Goal: Information Seeking & Learning: Learn about a topic

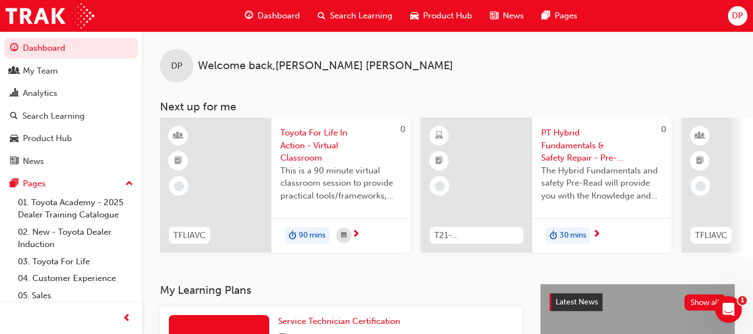
click at [446, 11] on span "Product Hub" at bounding box center [447, 15] width 49 height 13
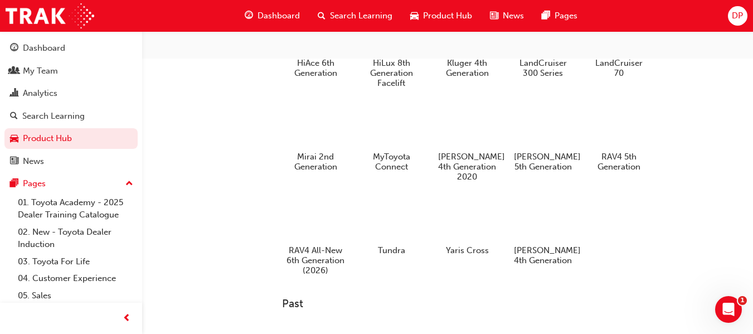
scroll to position [390, 0]
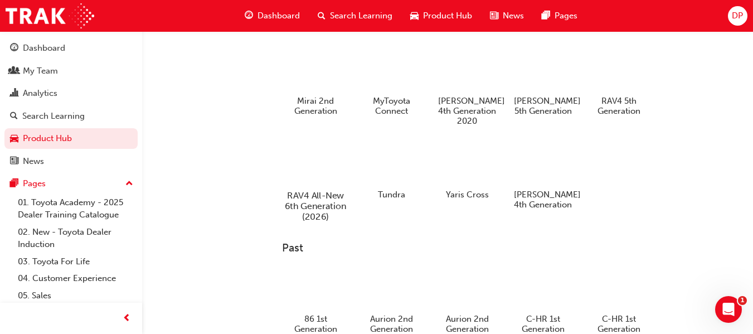
click at [316, 164] on div at bounding box center [316, 163] width 62 height 45
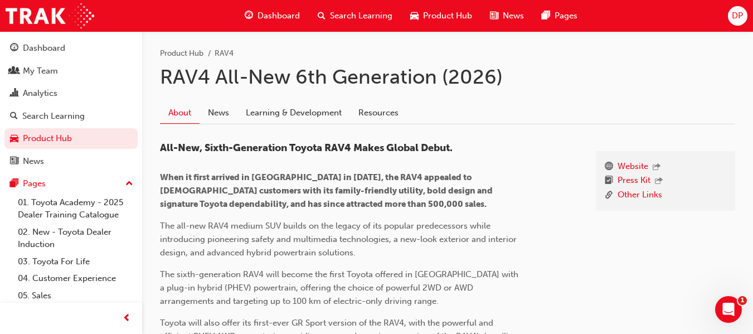
scroll to position [223, 0]
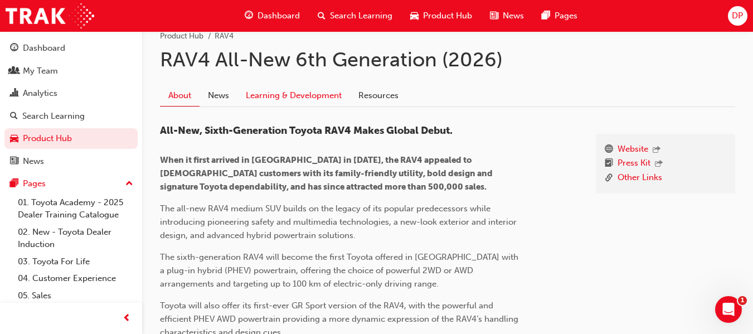
click at [322, 96] on link "Learning & Development" at bounding box center [293, 95] width 113 height 21
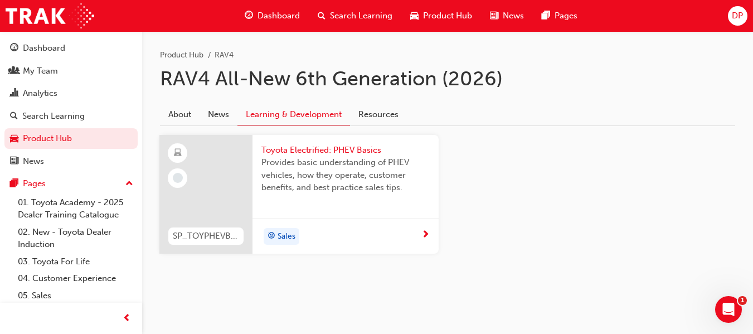
scroll to position [205, 0]
click at [318, 150] on span "Toyota Electrified: PHEV Basics" at bounding box center [345, 149] width 168 height 13
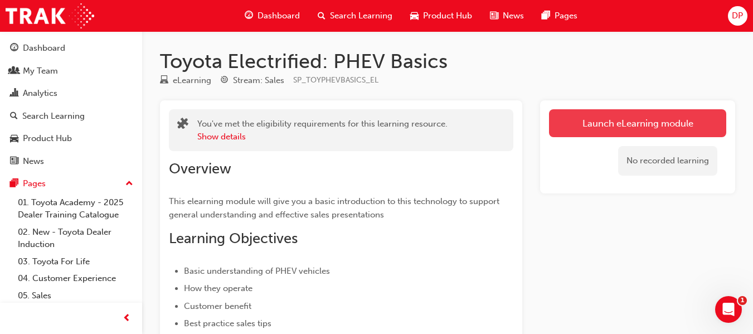
click at [628, 127] on link "Launch eLearning module" at bounding box center [637, 123] width 177 height 28
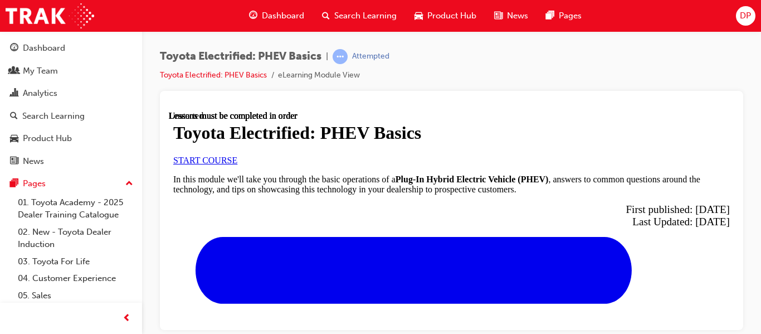
scroll to position [56, 0]
click at [237, 164] on span "START COURSE" at bounding box center [205, 159] width 64 height 9
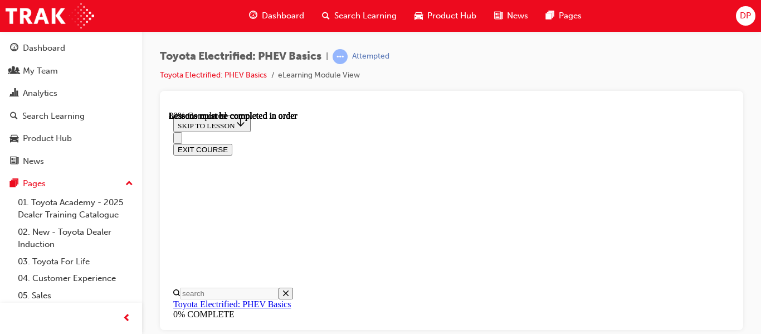
scroll to position [703, 0]
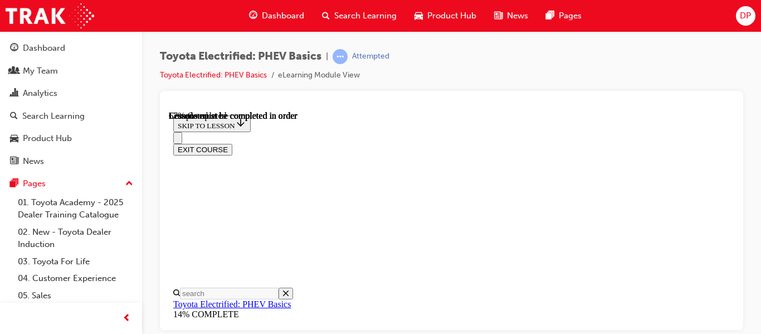
scroll to position [369, 0]
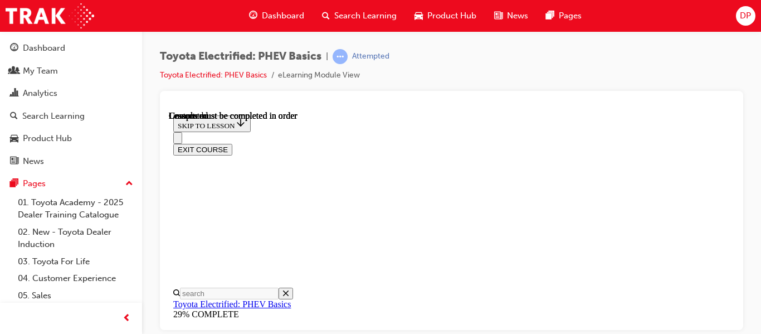
scroll to position [257, 0]
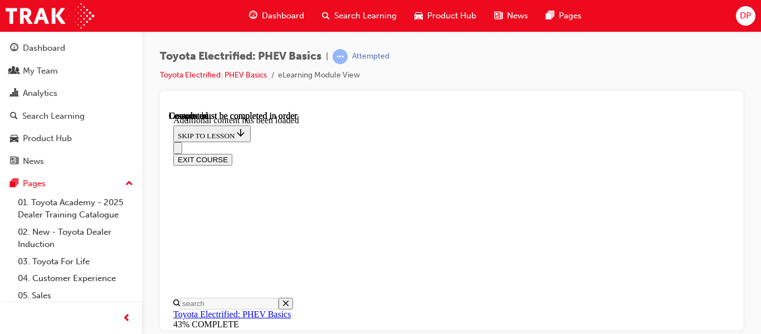
scroll to position [439, 0]
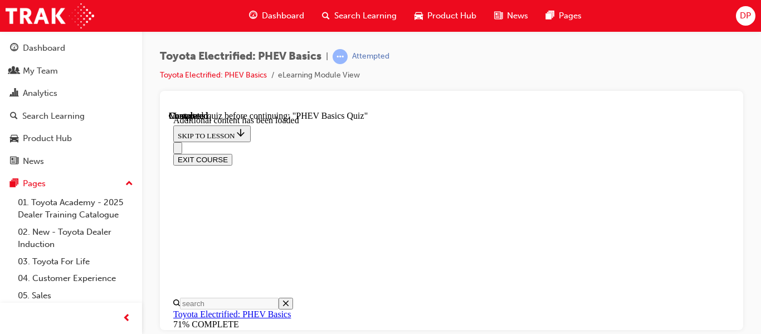
radio input "true"
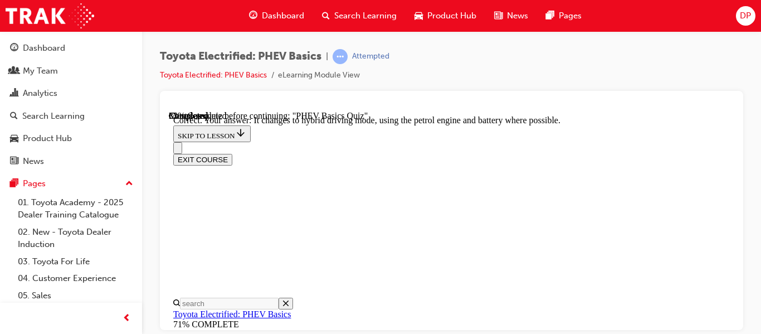
scroll to position [328, 0]
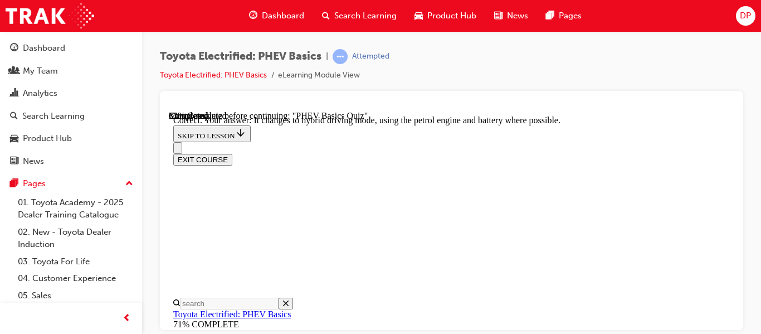
radio input "true"
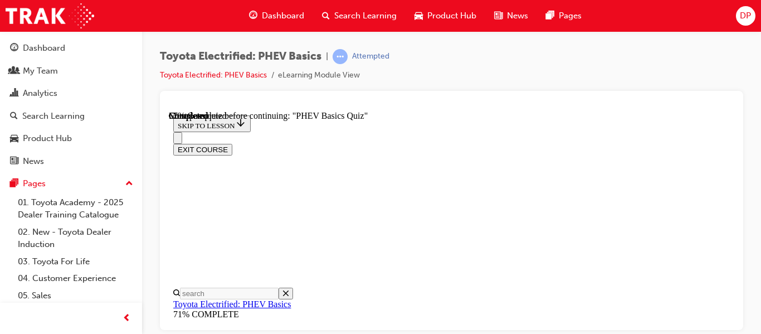
scroll to position [197, 0]
radio input "true"
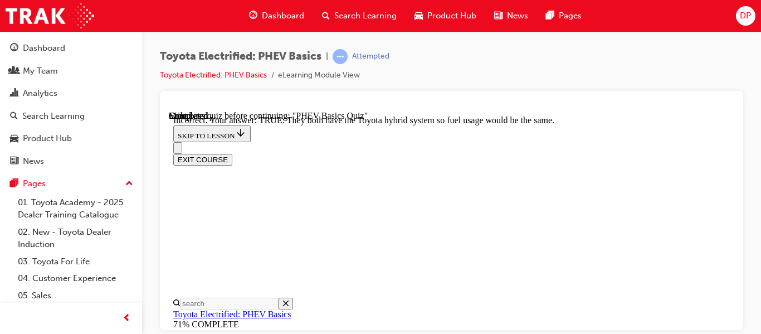
scroll to position [441, 0]
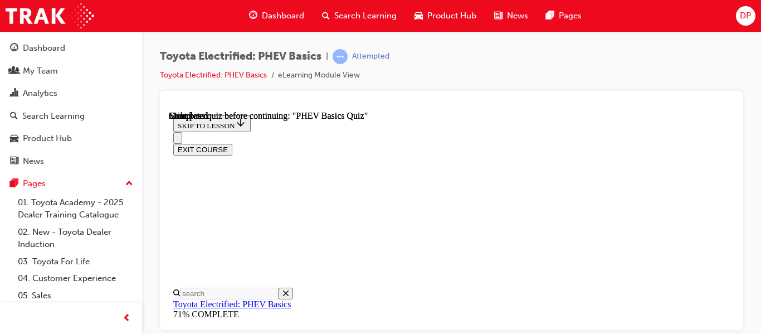
scroll to position [384, 0]
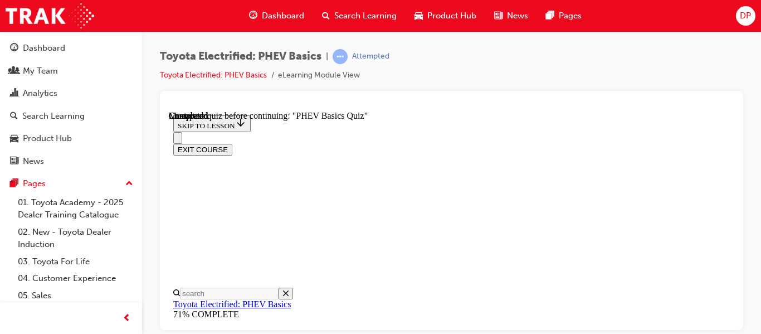
radio input "true"
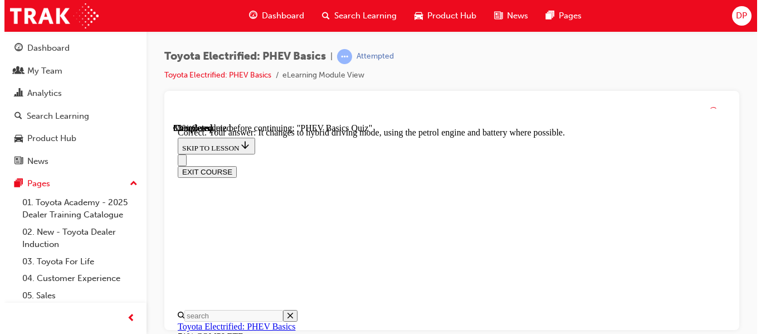
scroll to position [328, 0]
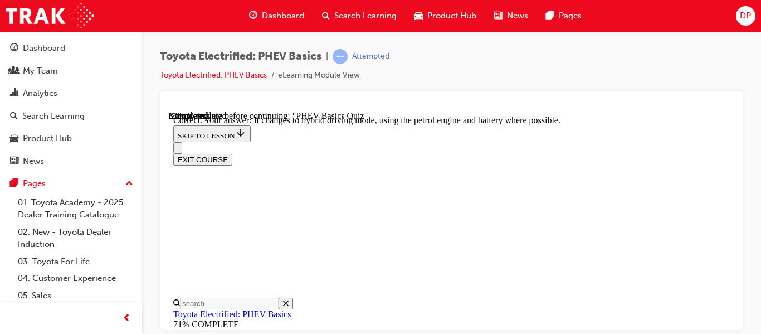
radio input "true"
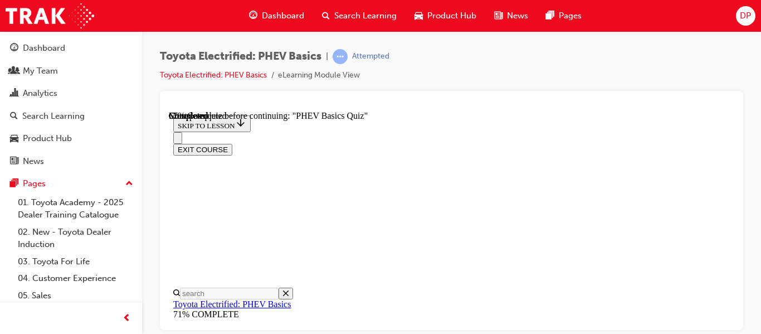
scroll to position [252, 0]
radio input "true"
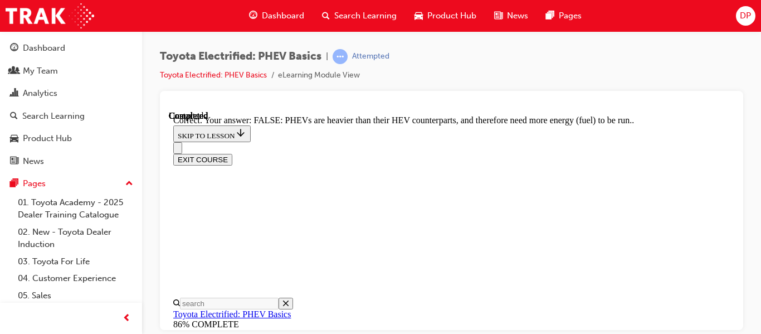
scroll to position [441, 0]
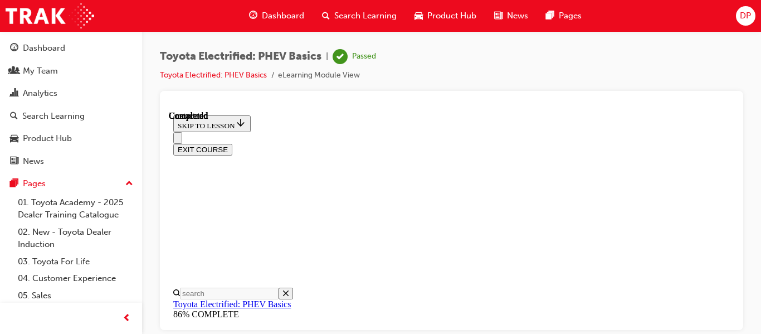
scroll to position [384, 0]
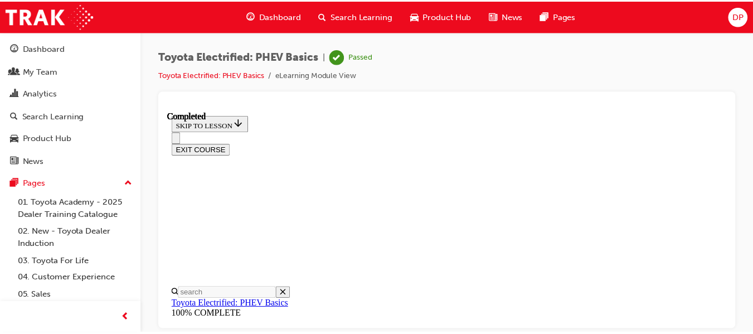
scroll to position [297, 0]
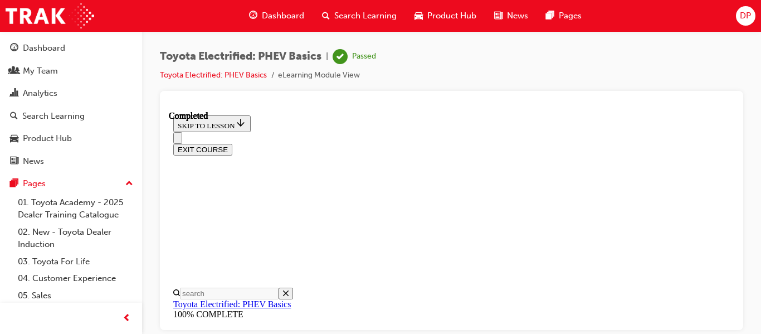
click at [285, 17] on span "Dashboard" at bounding box center [283, 15] width 42 height 13
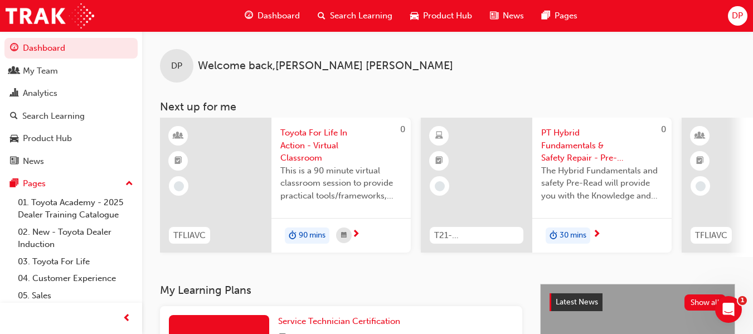
click at [736, 15] on span "DP" at bounding box center [737, 15] width 11 height 13
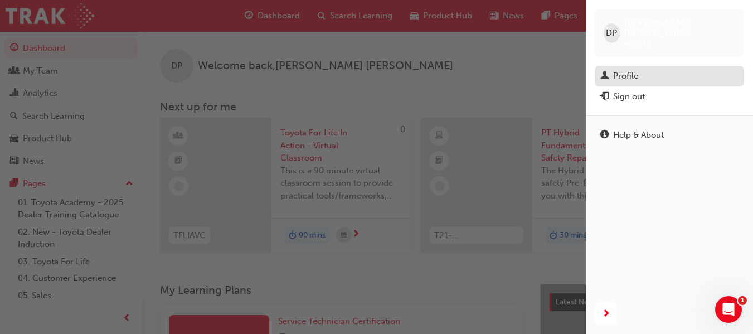
click at [631, 70] on div "Profile" at bounding box center [625, 76] width 25 height 13
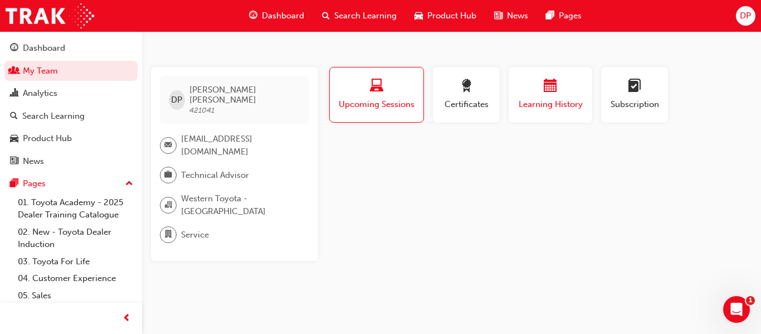
click at [554, 82] on span "calendar-icon" at bounding box center [550, 86] width 13 height 15
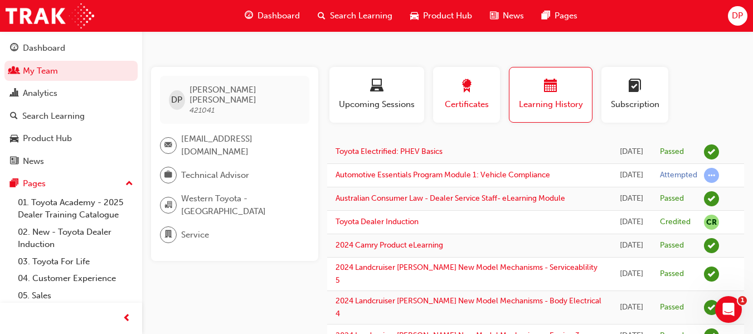
click at [469, 87] on span "award-icon" at bounding box center [466, 86] width 13 height 15
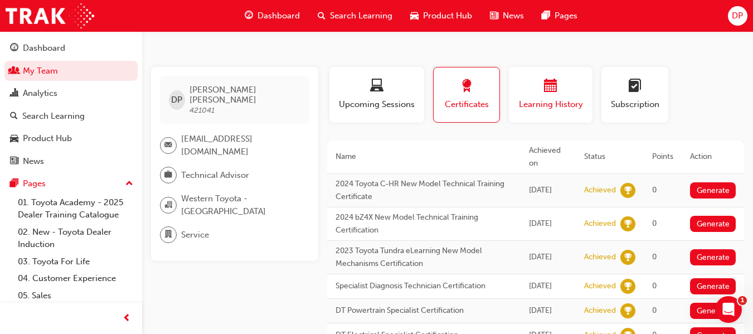
click at [549, 91] on span "calendar-icon" at bounding box center [550, 86] width 13 height 15
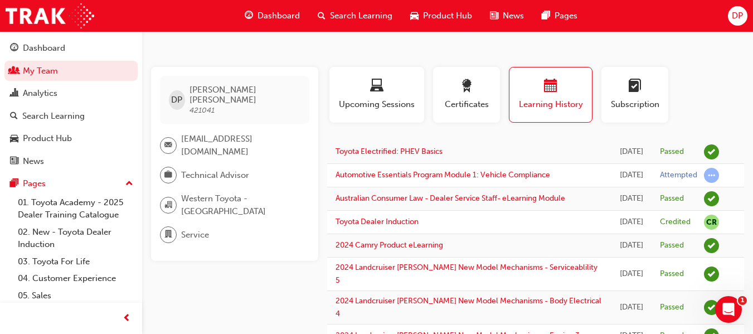
click at [268, 14] on span "Dashboard" at bounding box center [278, 15] width 42 height 13
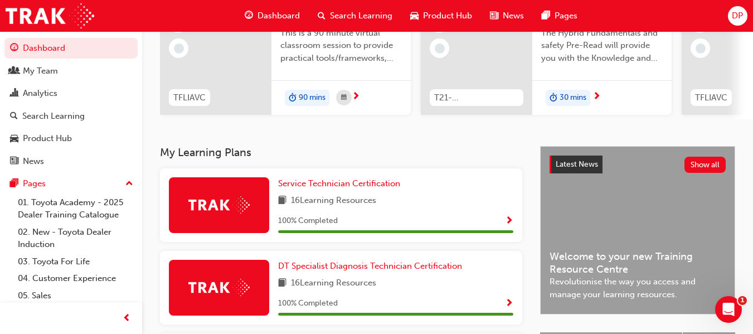
scroll to position [111, 0]
